Goal: Task Accomplishment & Management: Complete application form

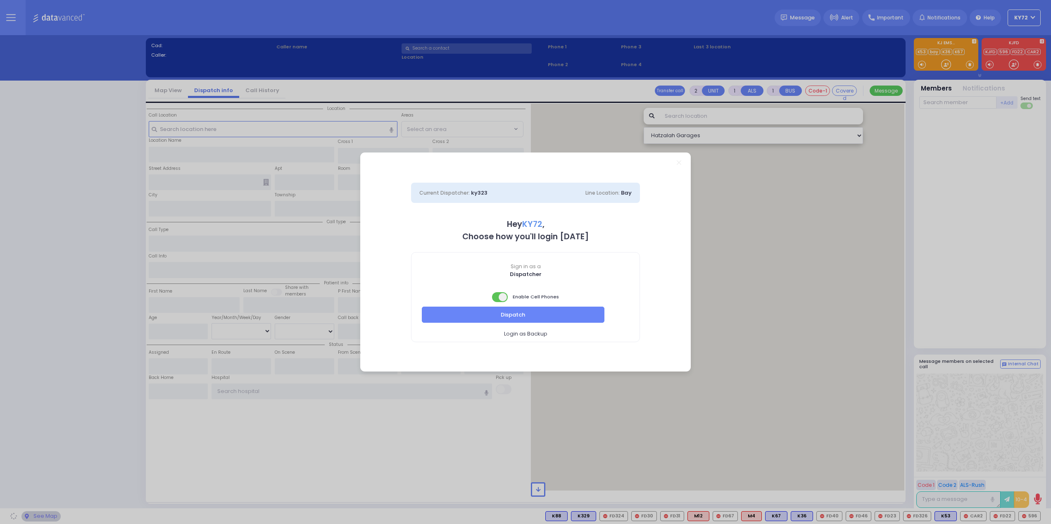
select select "10"
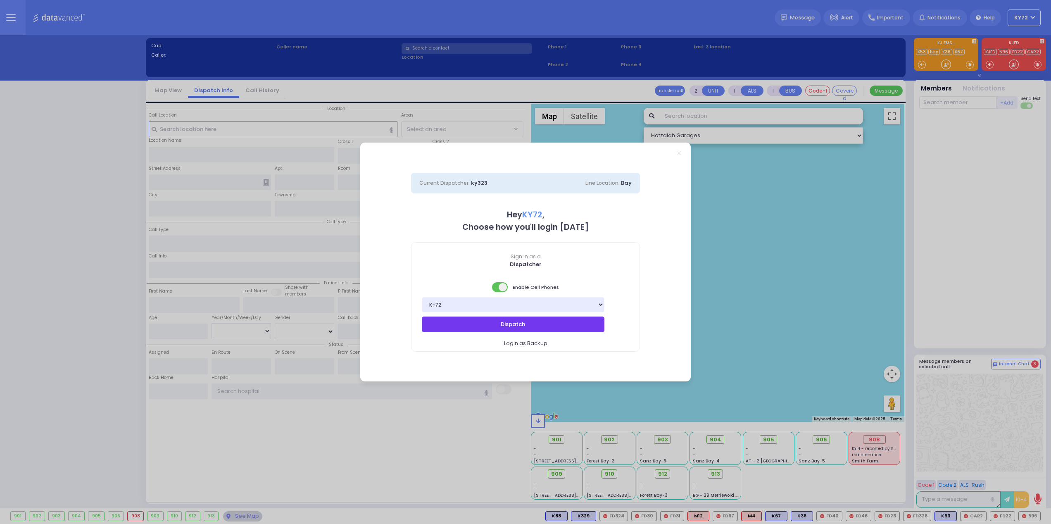
click at [555, 328] on button "Dispatch" at bounding box center [513, 325] width 183 height 16
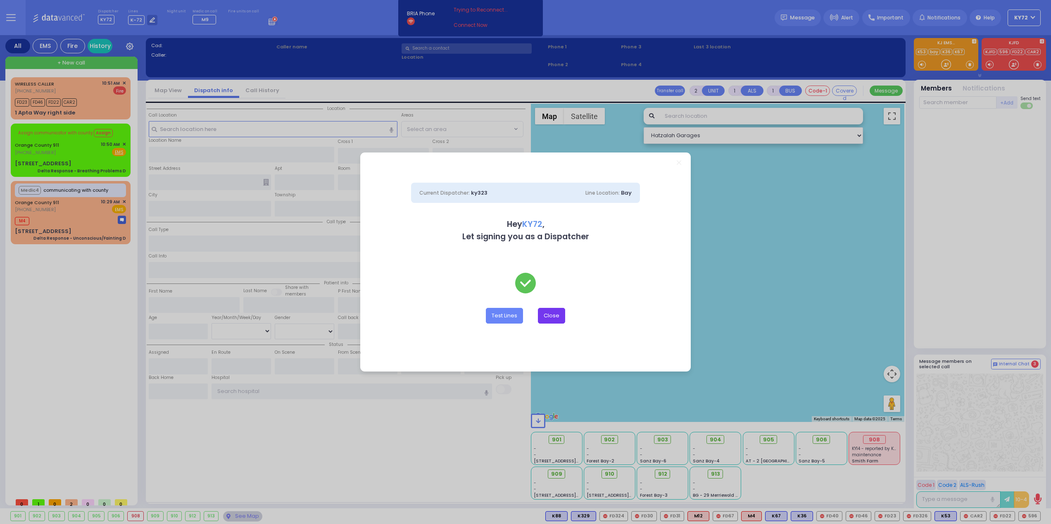
click at [554, 321] on div "Test Lines Close" at bounding box center [525, 310] width 229 height 74
drag, startPoint x: 554, startPoint y: 320, endPoint x: 555, endPoint y: 316, distance: 4.6
click at [554, 318] on button "Close" at bounding box center [551, 316] width 27 height 16
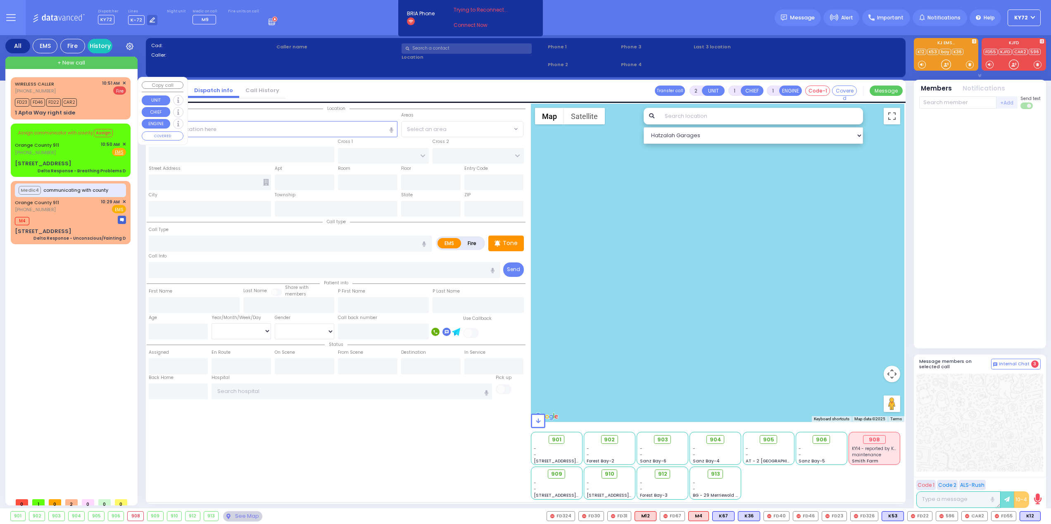
click at [126, 84] on div "WIRELESS CALLER [PHONE_NUMBER] 10:51 AM ✕ Fire FD23" at bounding box center [70, 99] width 117 height 40
select select
radio input "false"
radio input "true"
select select
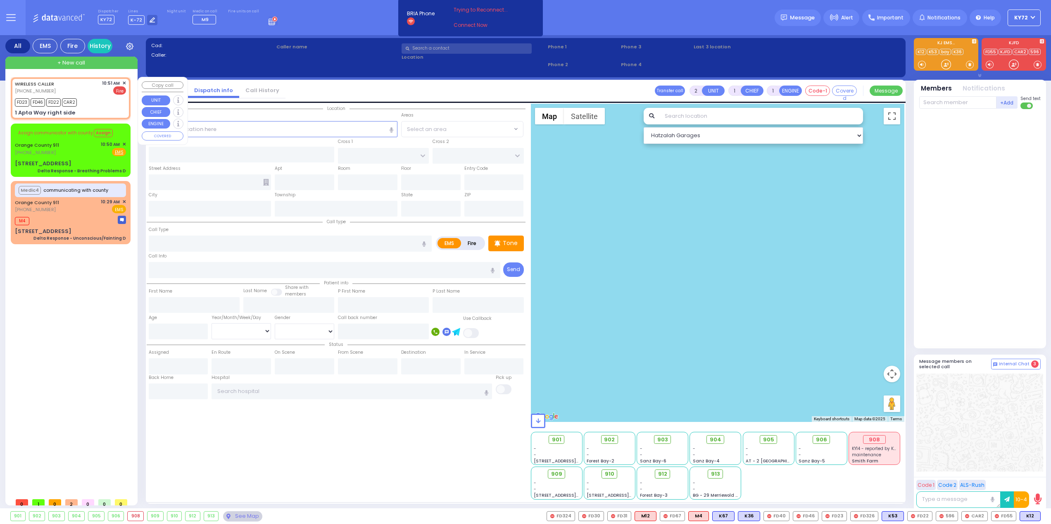
type input "10:51"
type input "10:53"
type input "APTA WAY"
type input "[PERSON_NAME] DR"
type input "1 Apta Way right side"
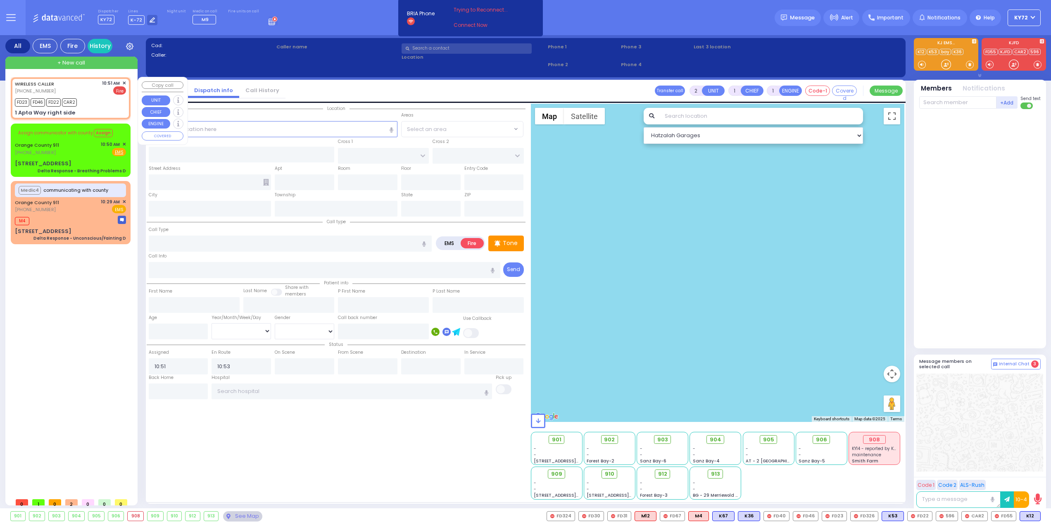
type input "Monroe"
type input "[US_STATE]"
type input "10950"
select select "SECTION 1"
select select "Hatzalah Garages"
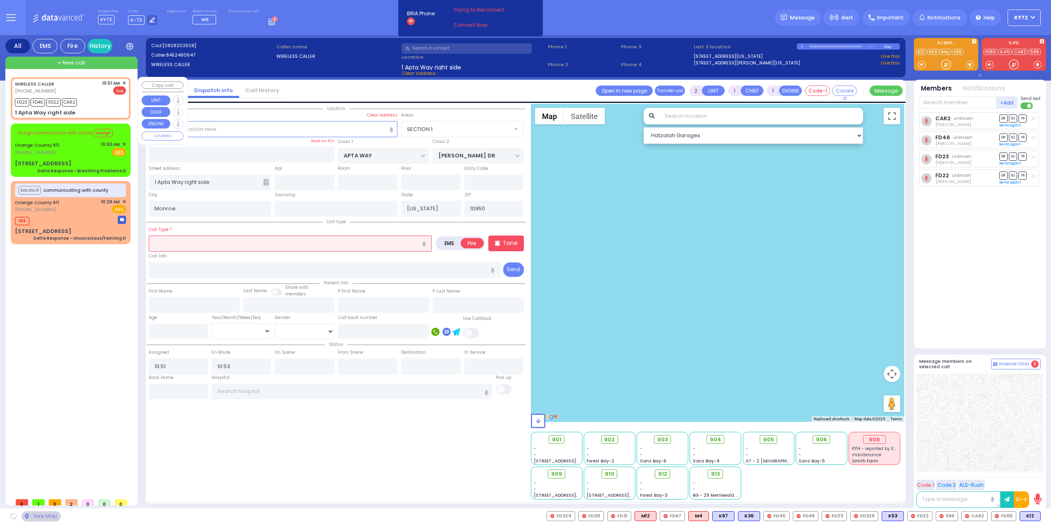
click at [125, 82] on span "✕" at bounding box center [124, 83] width 4 height 7
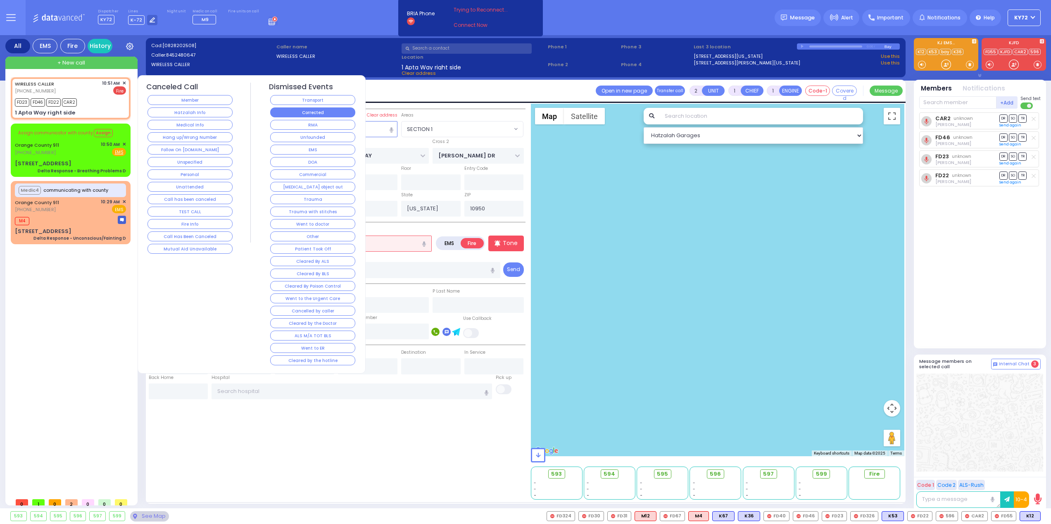
click at [300, 111] on button "Corrected" at bounding box center [312, 112] width 85 height 10
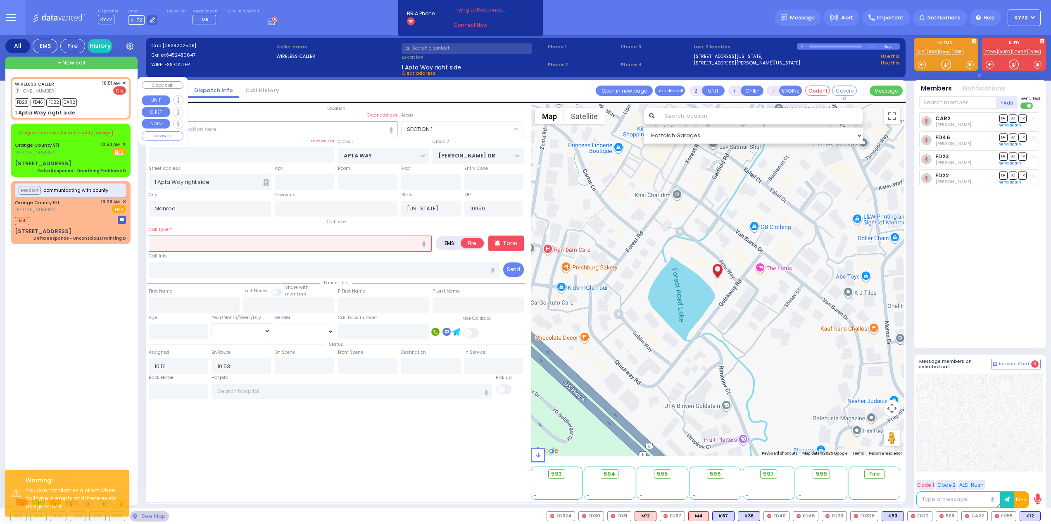
click at [107, 106] on div "FD23 FD46 FD22 CAR2" at bounding box center [70, 101] width 111 height 10
select select
radio input "true"
select select
select select "Hatzalah Garages"
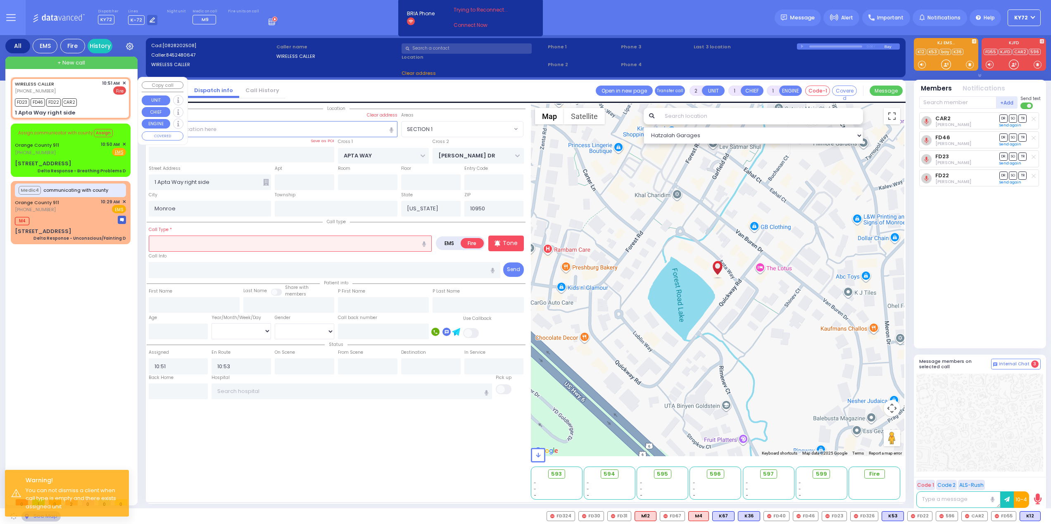
select select "SECTION 1"
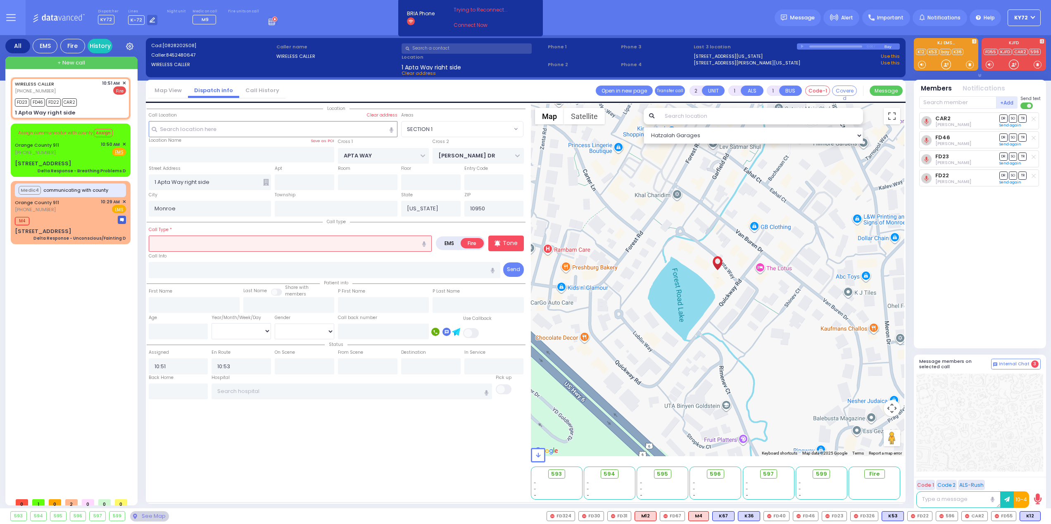
click at [346, 247] on input "text" at bounding box center [290, 244] width 283 height 16
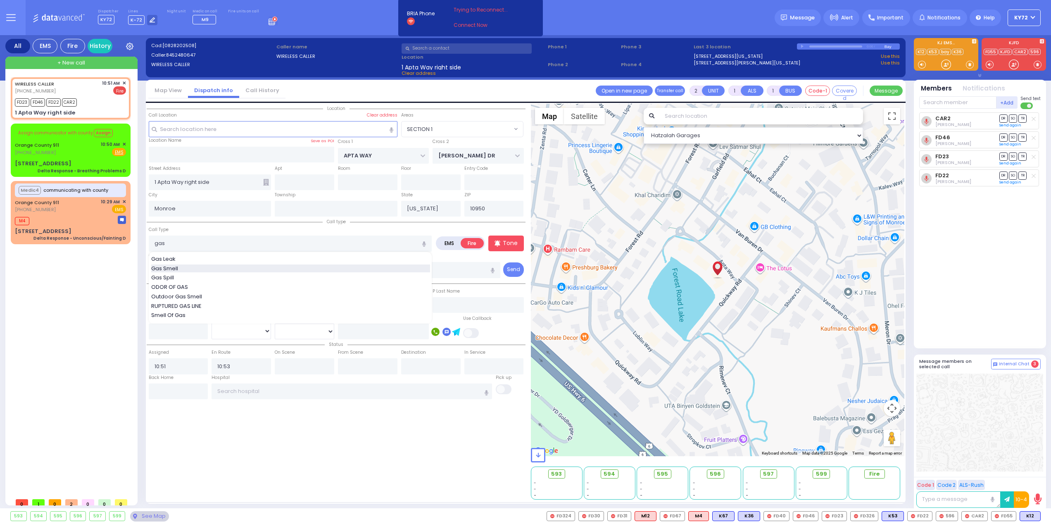
click at [300, 270] on div "Gas Smell" at bounding box center [290, 268] width 279 height 8
type input "Gas Smell"
select select
radio input "true"
select select
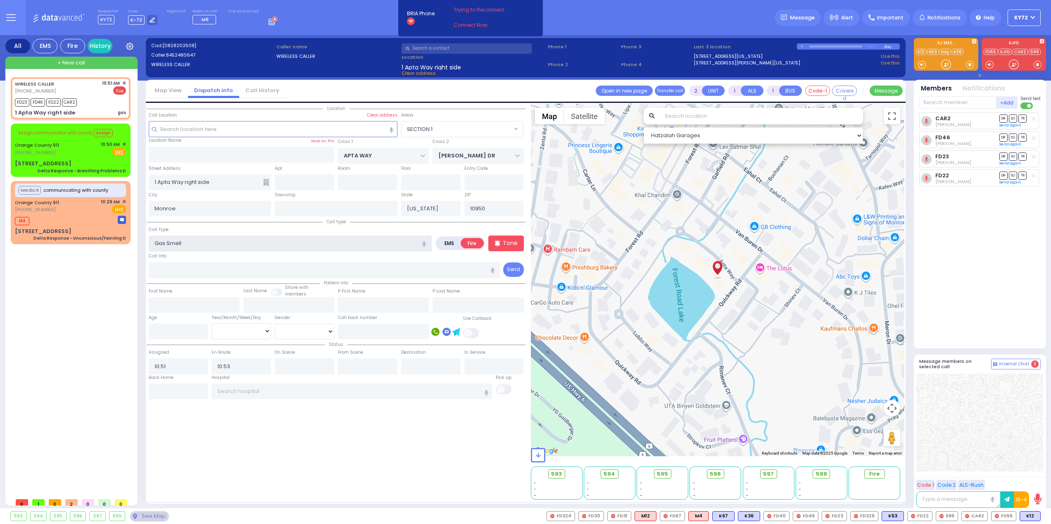
select select "Hatzalah Garages"
select select "SECTION 1"
select select
radio input "true"
select select
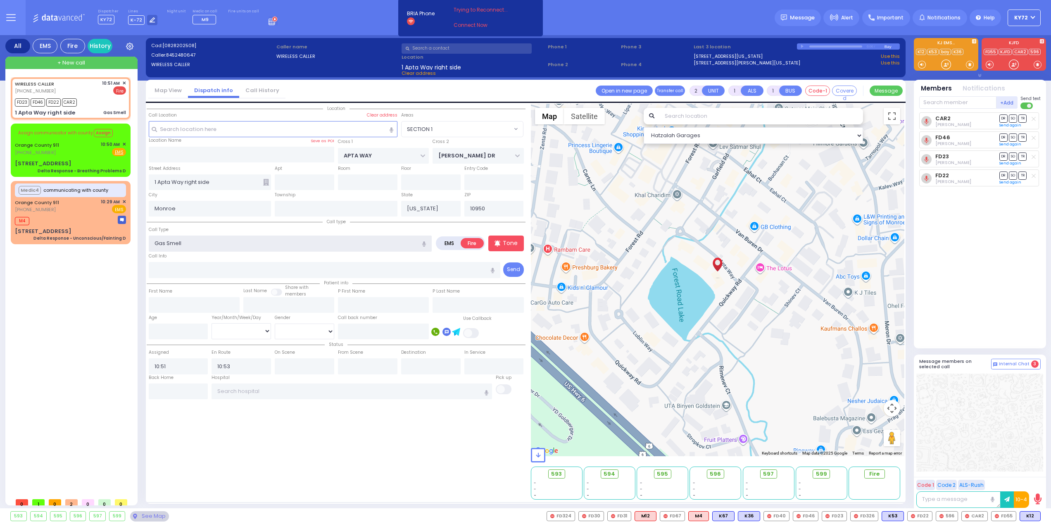
select select "SECTION 1"
select select "Hatzalah Garages"
click at [124, 83] on span "✕" at bounding box center [124, 83] width 4 height 7
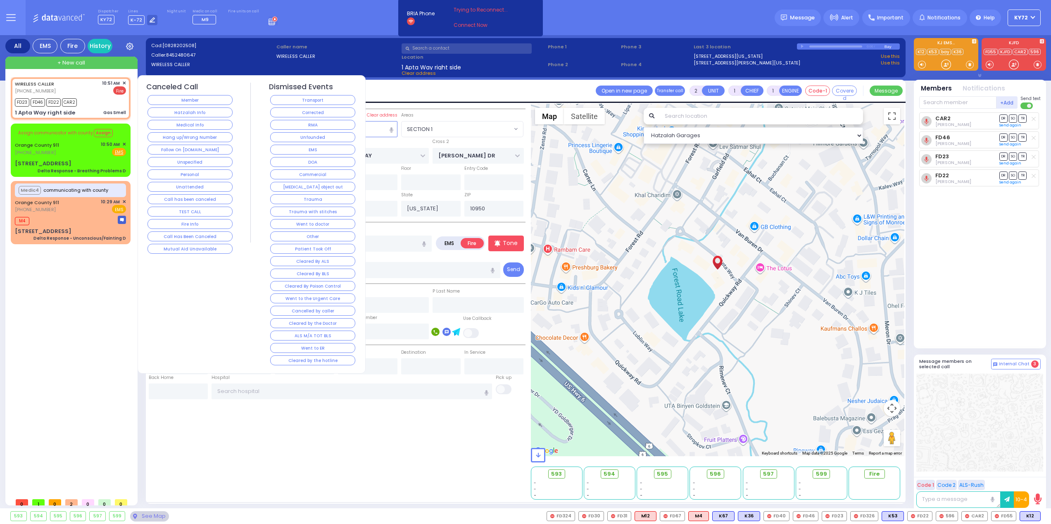
select select
radio input "true"
select select
select select "Hatzalah Garages"
select select "SECTION 1"
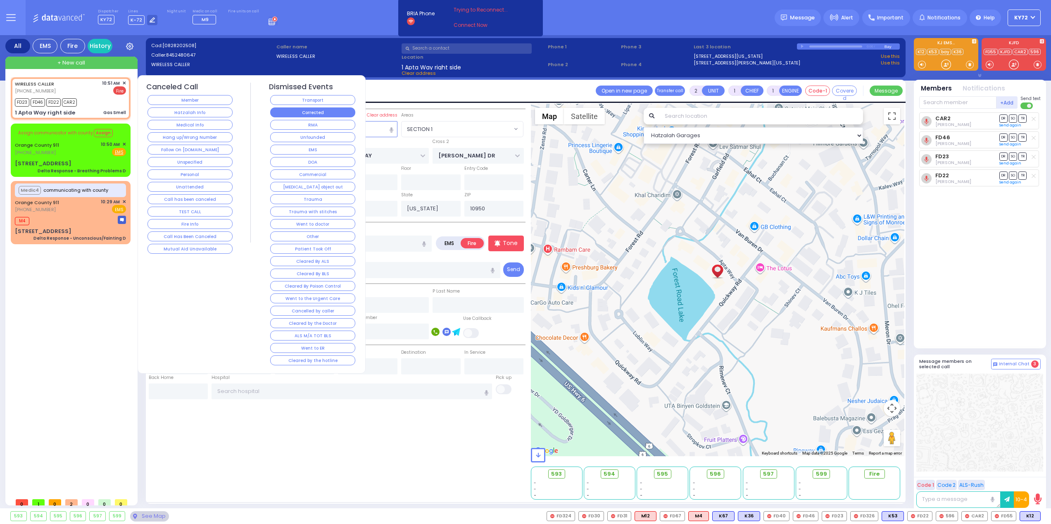
click at [330, 115] on button "Corrected" at bounding box center [312, 112] width 85 height 10
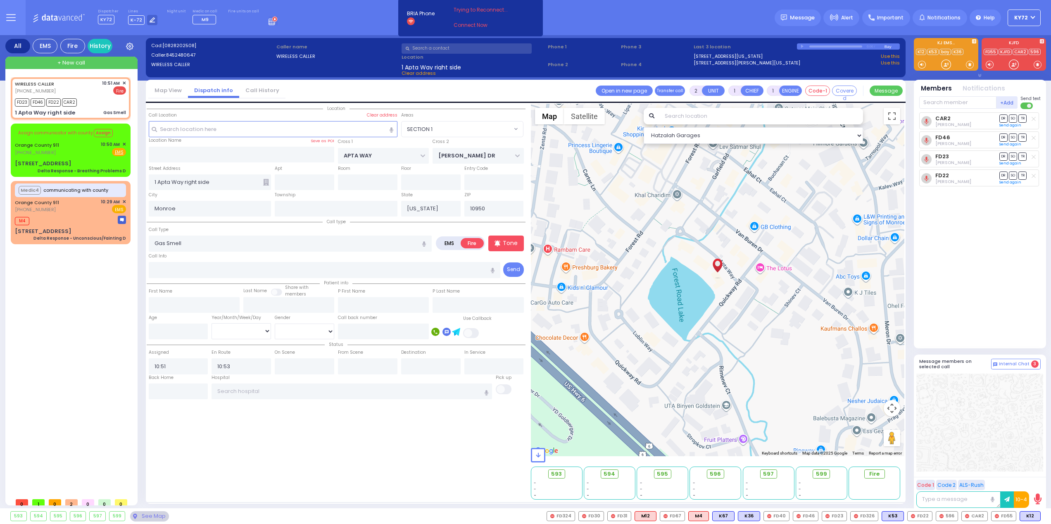
select select
radio input "true"
select select
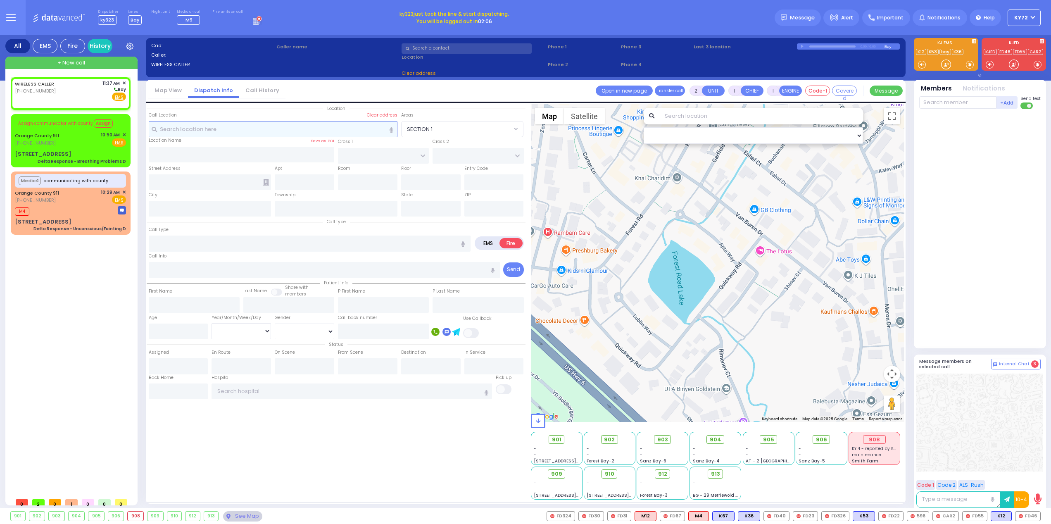
select select
radio input "true"
select select
type input "11:37"
select select "Hatzalah Garages"
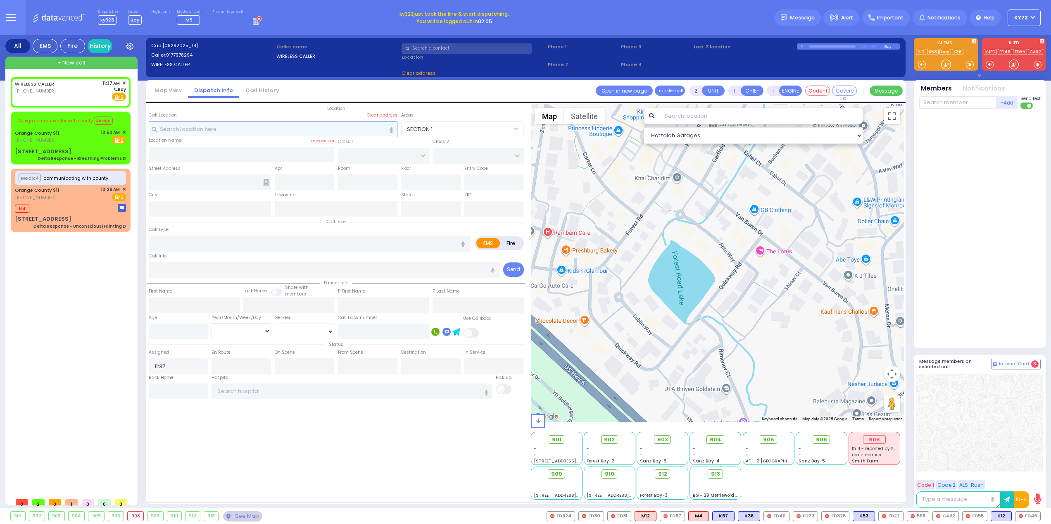
select select
radio input "true"
select select
select select "Hatzalah Garages"
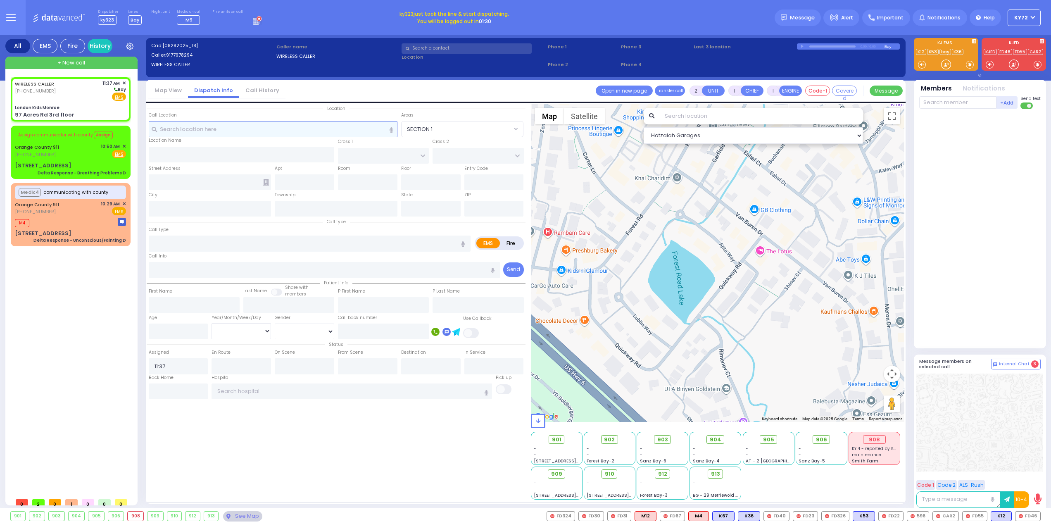
select select
radio input "true"
select select
select select "Hatzalah Garages"
type input "London Kids Monroe"
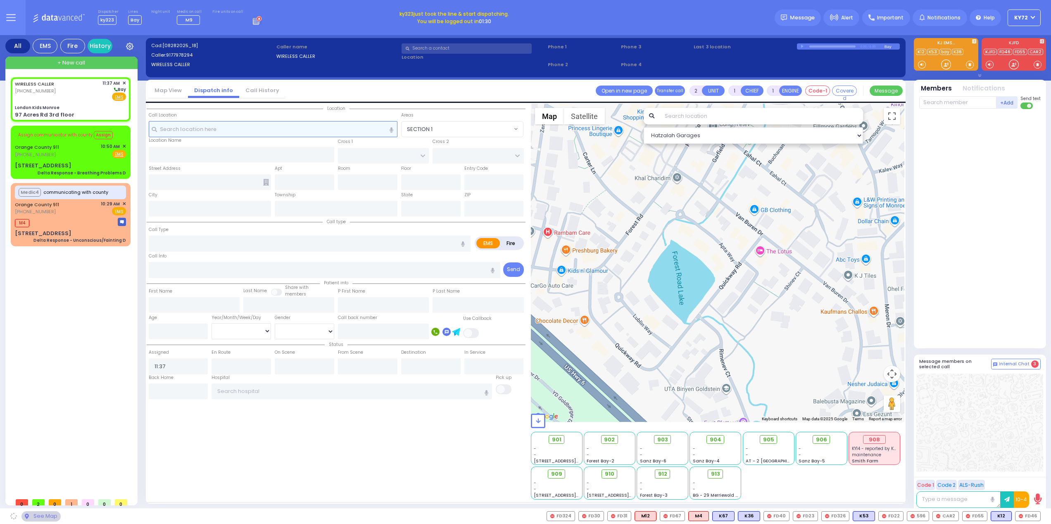
type input "AMSTERDAM WAY"
type input "[GEOGRAPHIC_DATA]"
type input "97 Acres Rd 3rd floor"
type input "[PERSON_NAME]"
type input "[US_STATE]"
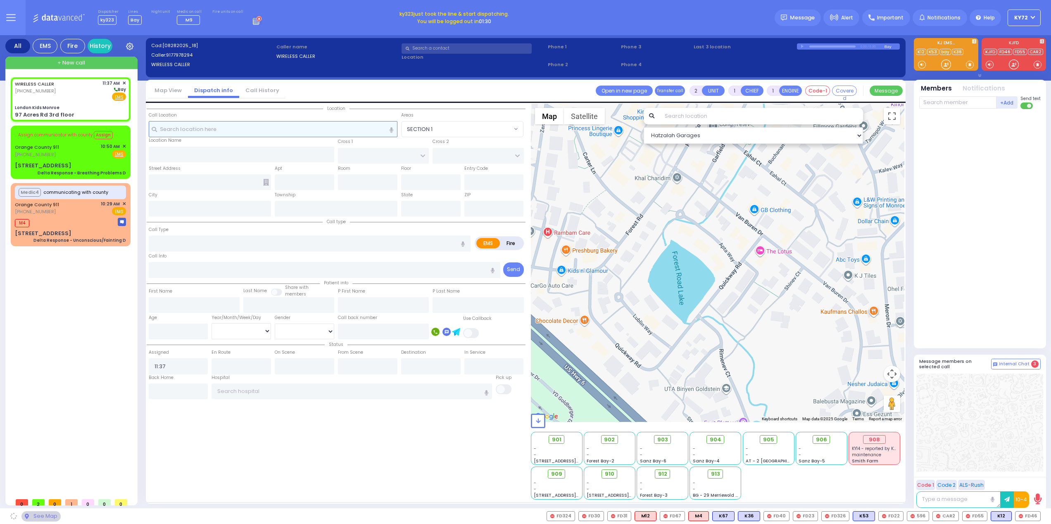
type input "10950"
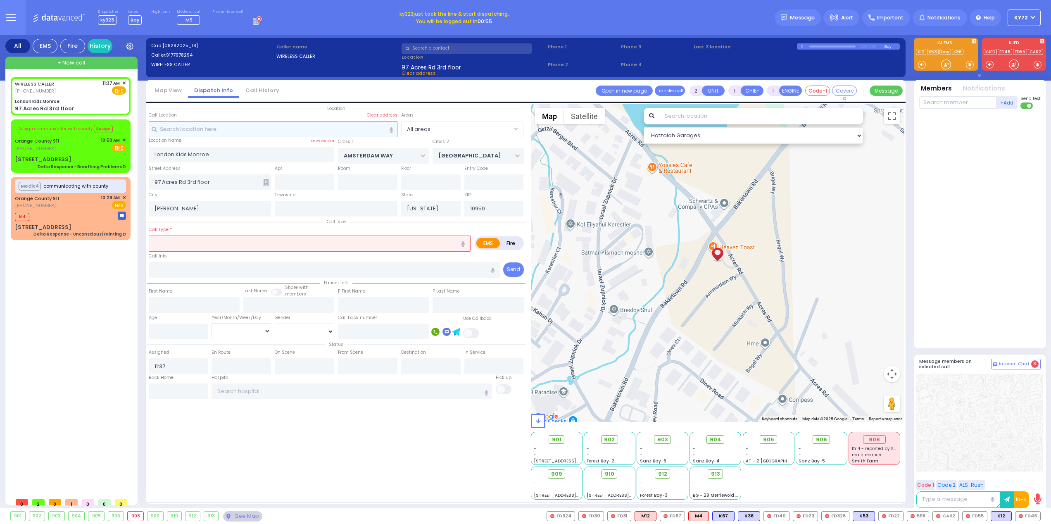
select select
radio input "true"
select select
select select "Hatzalah Garages"
